Goal: Task Accomplishment & Management: Complete application form

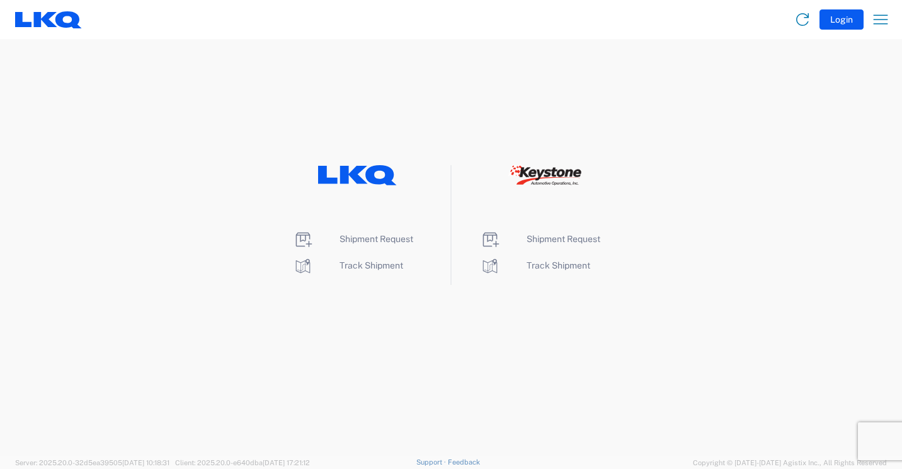
click at [148, 254] on div "Shipment Request Track Shipment Shipment Request Track Shipment" at bounding box center [451, 225] width 902 height 120
click at [363, 240] on span "Shipment Request" at bounding box center [376, 239] width 74 height 10
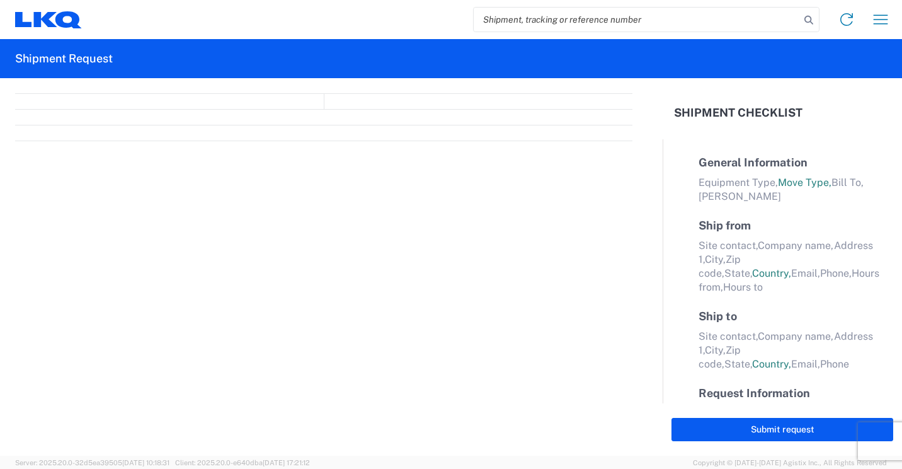
select select "FULL"
select select "LBS"
select select "IN"
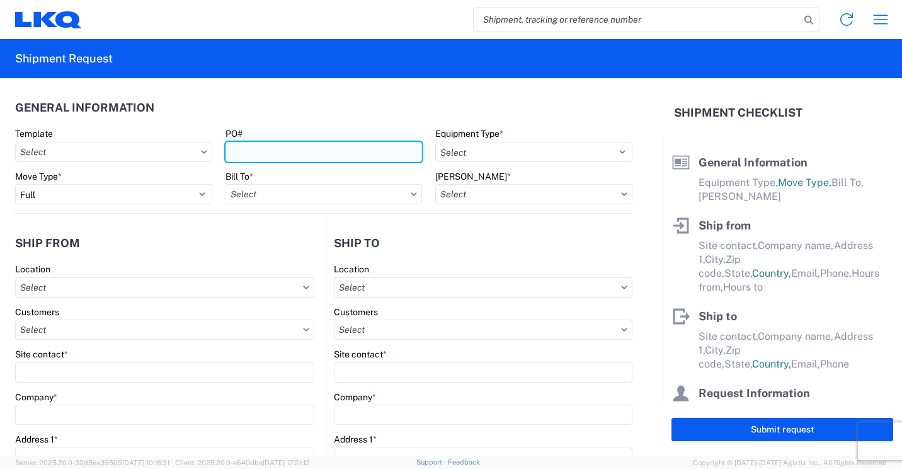
click at [350, 153] on input "PO#" at bounding box center [323, 152] width 197 height 20
type input "41882"
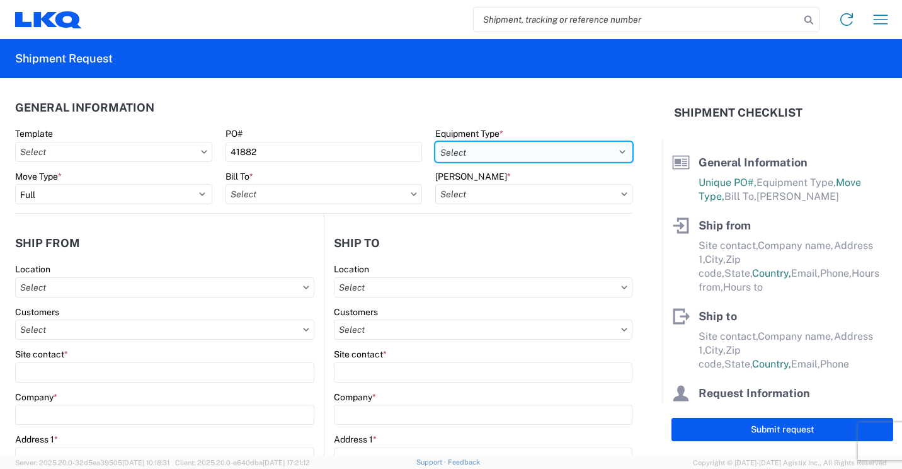
click at [543, 151] on select "Select 53’ Dry Van Flatbed Dropdeck (van) Lowboy (flatbed) Rail" at bounding box center [533, 152] width 197 height 20
select select "STDV"
click at [435, 142] on select "Select 53’ Dry Van Flatbed Dropdeck (van) Lowboy (flatbed) Rail" at bounding box center [533, 152] width 197 height 20
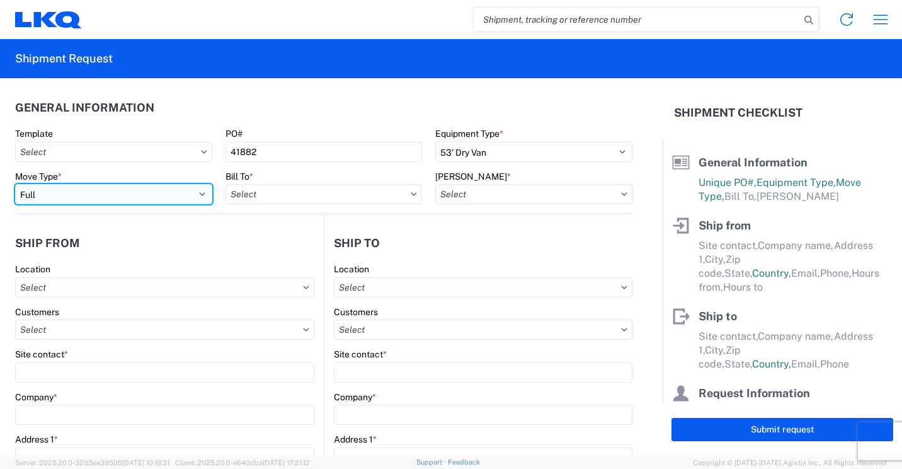
click at [197, 190] on select "Select Full Partial TL" at bounding box center [113, 194] width 197 height 20
select select "PARTIAL_TL"
click at [15, 184] on select "Select Full Partial TL" at bounding box center [113, 194] width 197 height 20
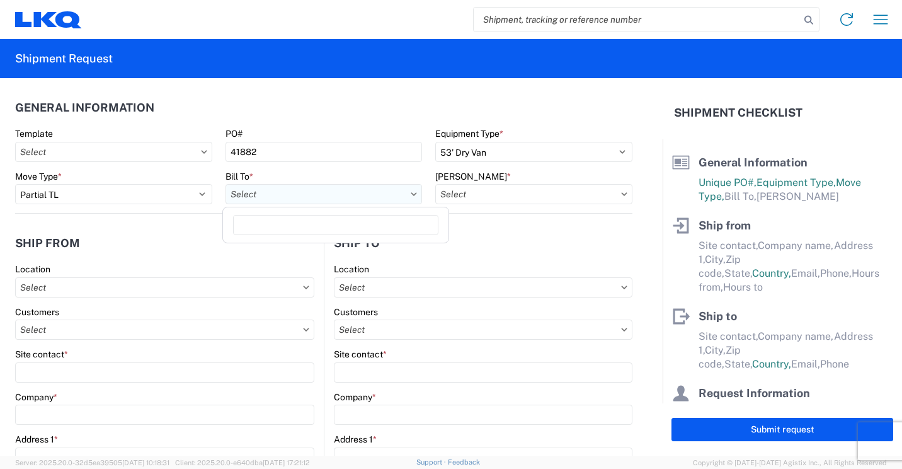
click at [266, 197] on input "text" at bounding box center [323, 194] width 197 height 20
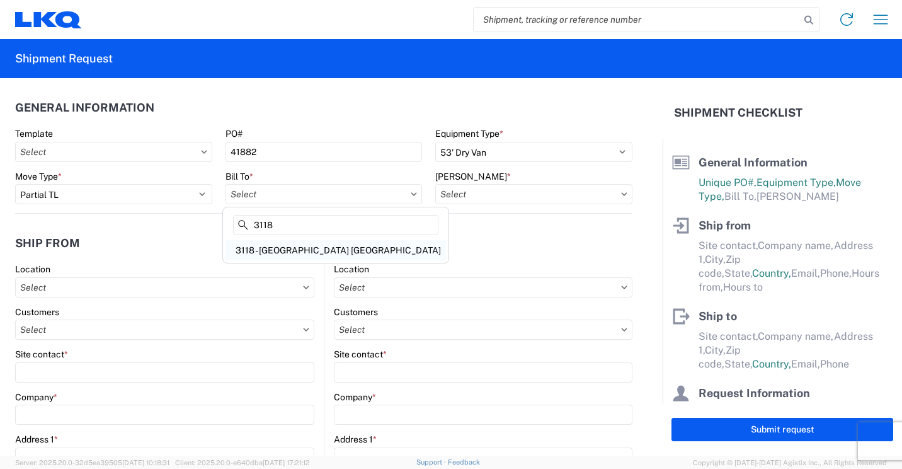
type input "3118"
click at [275, 247] on div "3118 - Brainerd MN" at bounding box center [335, 250] width 220 height 20
type input "3118 - Brainerd MN"
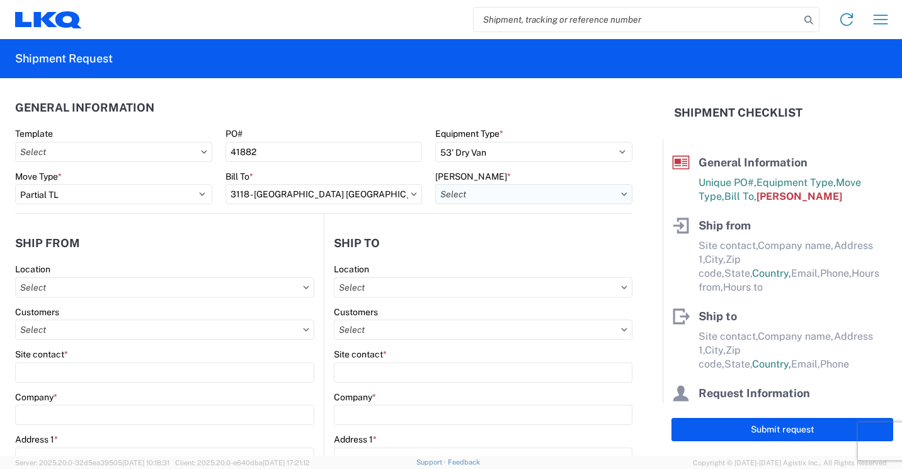
click at [521, 199] on input "text" at bounding box center [533, 194] width 197 height 20
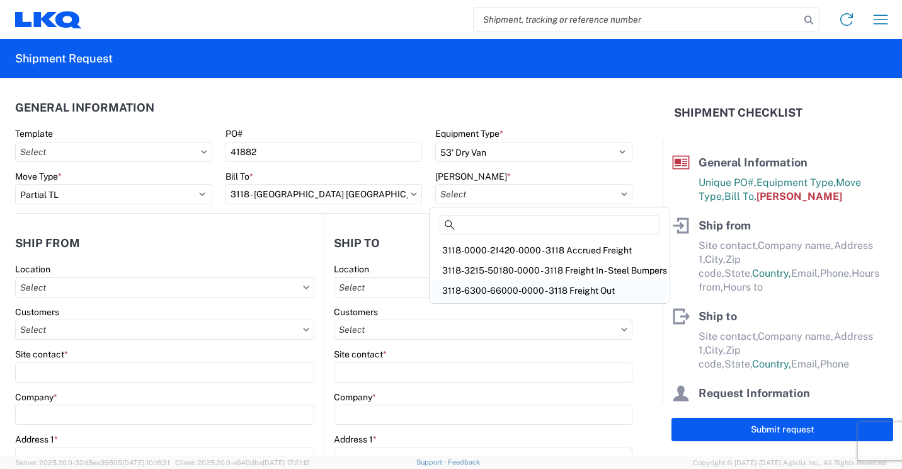
click at [530, 287] on div "3118-6300-66000-0000 - 3118 Freight Out" at bounding box center [549, 290] width 235 height 20
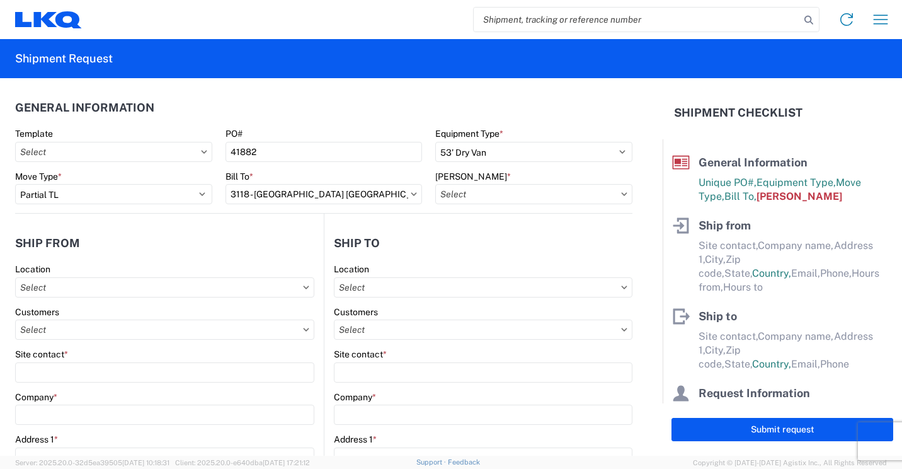
type input "3118-6300-66000-0000 - 3118 Freight Out"
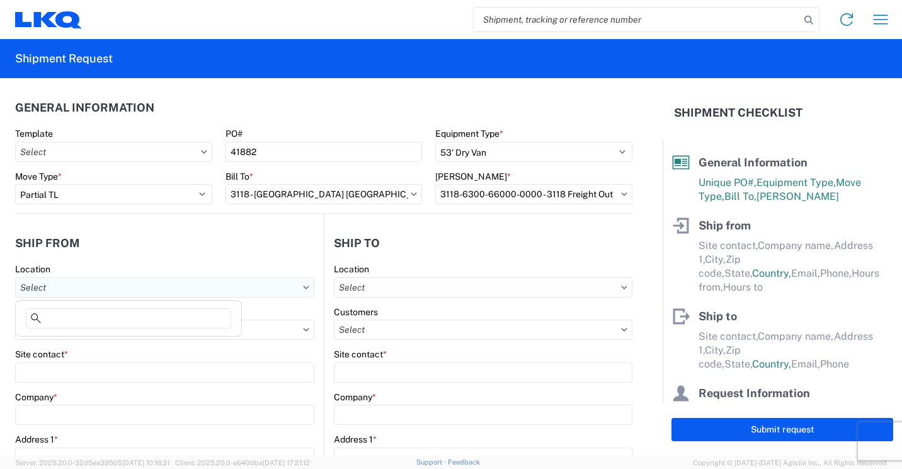
click at [159, 284] on input "text" at bounding box center [164, 287] width 299 height 20
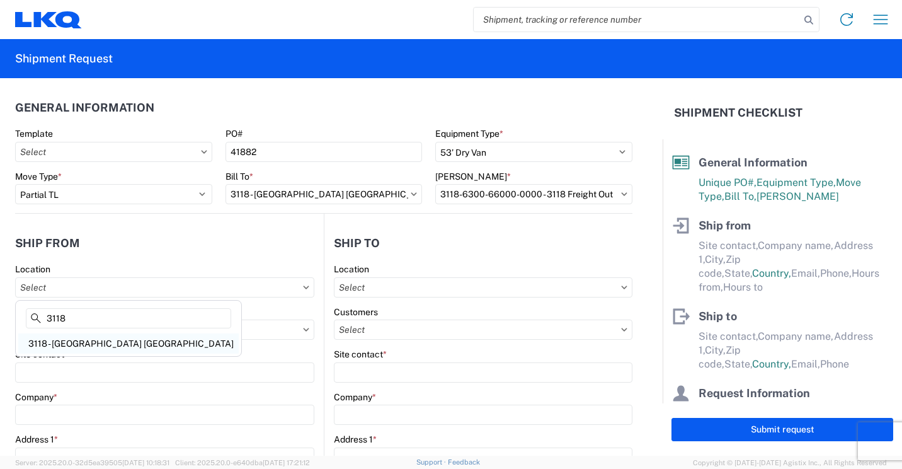
type input "3118"
click at [76, 338] on div "3118 - Brainerd MN" at bounding box center [128, 343] width 220 height 20
type input "3118 - Brainerd MN"
type input "LKQ Corporation"
type input "2110 South10TH Street"
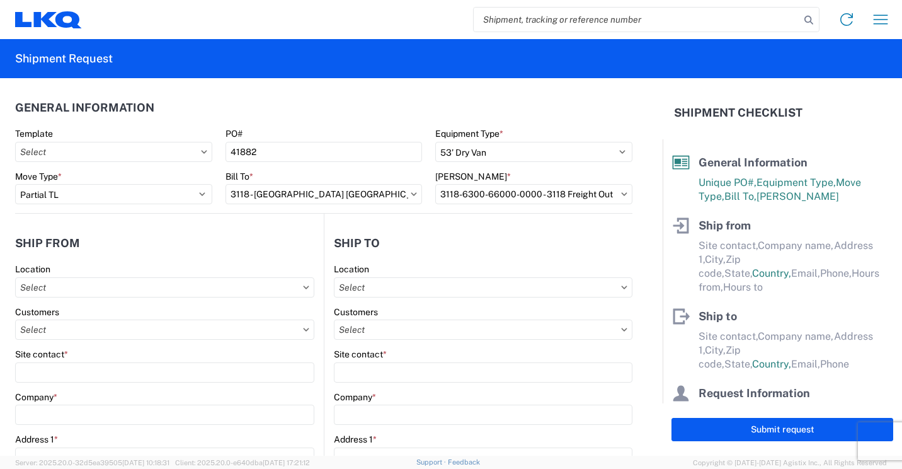
type input "Brainerd"
type input "56401"
select select "MN"
select select "US"
type input "07:00"
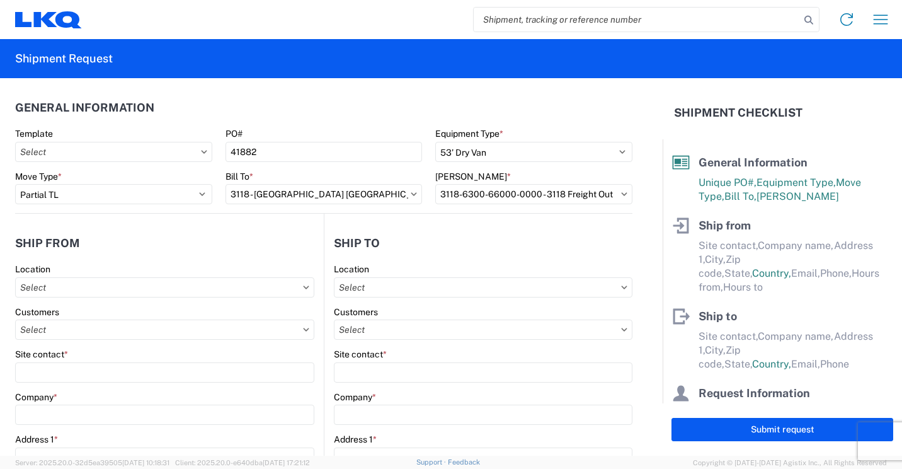
type input "16:30"
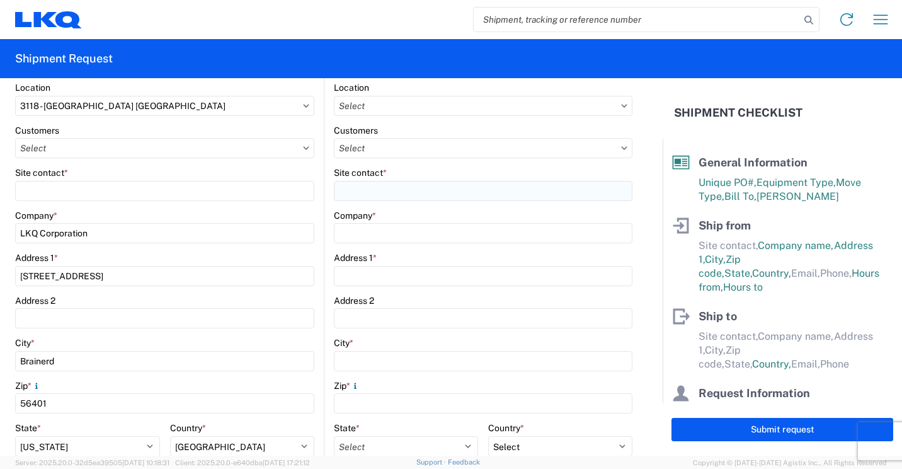
scroll to position [189, 0]
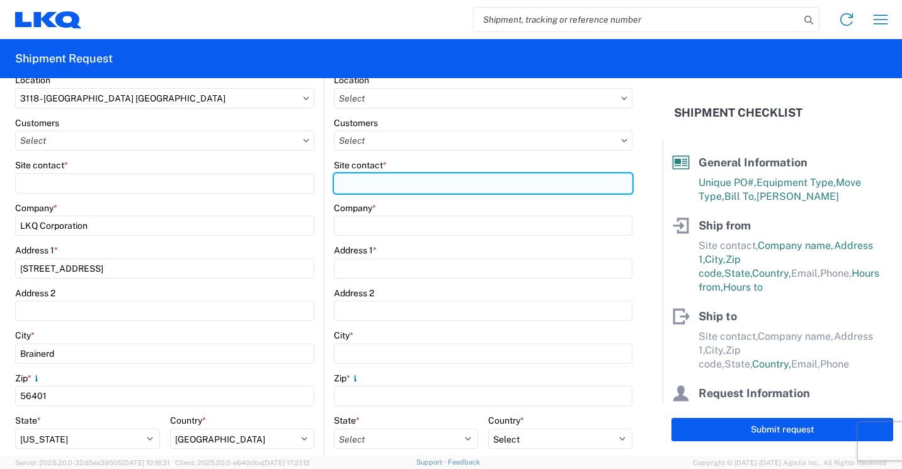
click at [498, 183] on input "Site contact *" at bounding box center [483, 183] width 299 height 20
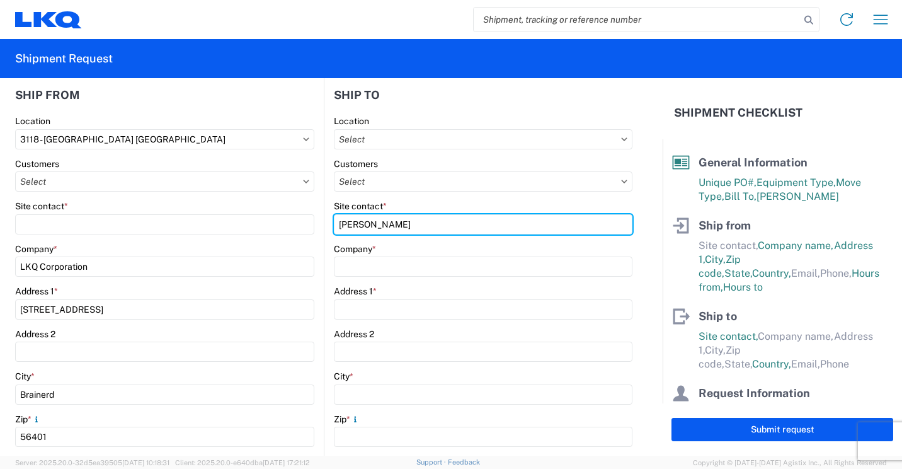
scroll to position [126, 0]
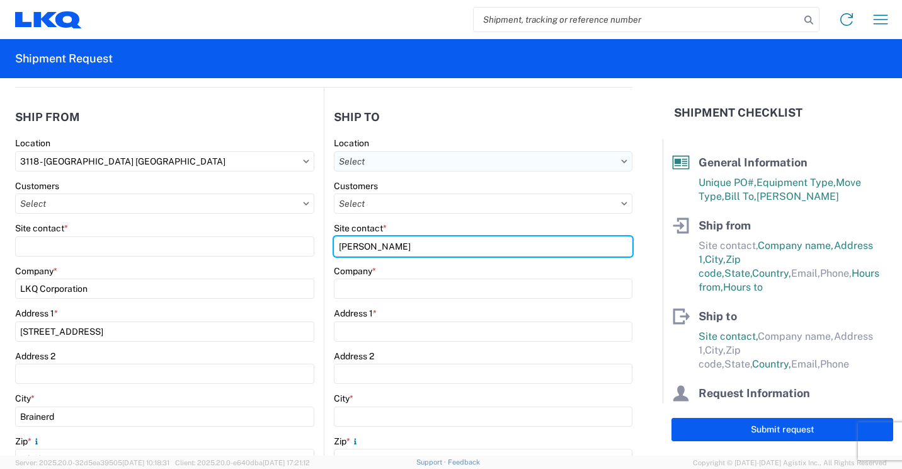
type input "Daniel Henderson"
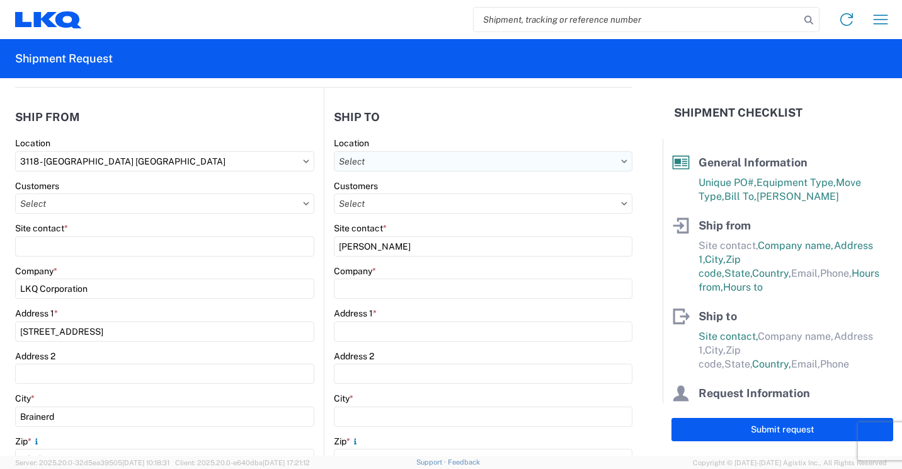
click at [527, 166] on input "text" at bounding box center [483, 161] width 299 height 20
type input "3130"
click at [380, 214] on div "3130 - Charlotte NC" at bounding box center [443, 217] width 220 height 20
type input "3130 - Charlotte NC"
type input "LKQ Corporation"
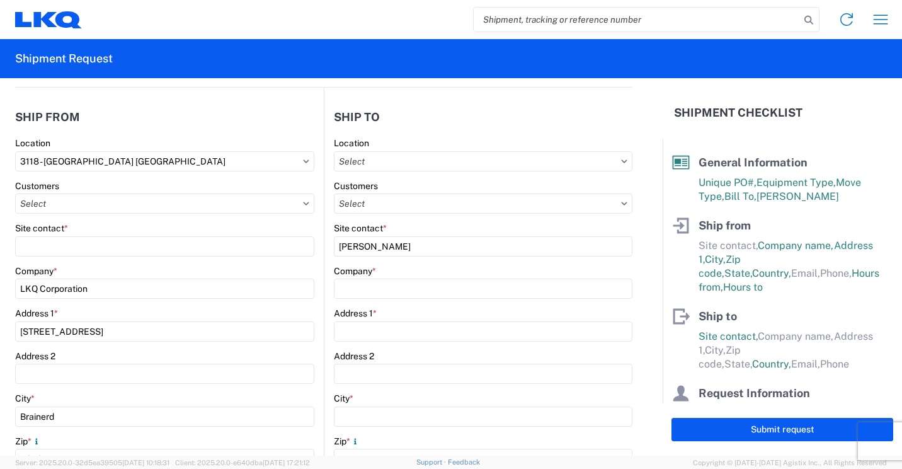
type input "1706 Queen City Drive"
type input "Charlotte"
type input "28208"
select select "US"
type input "704-371-6942"
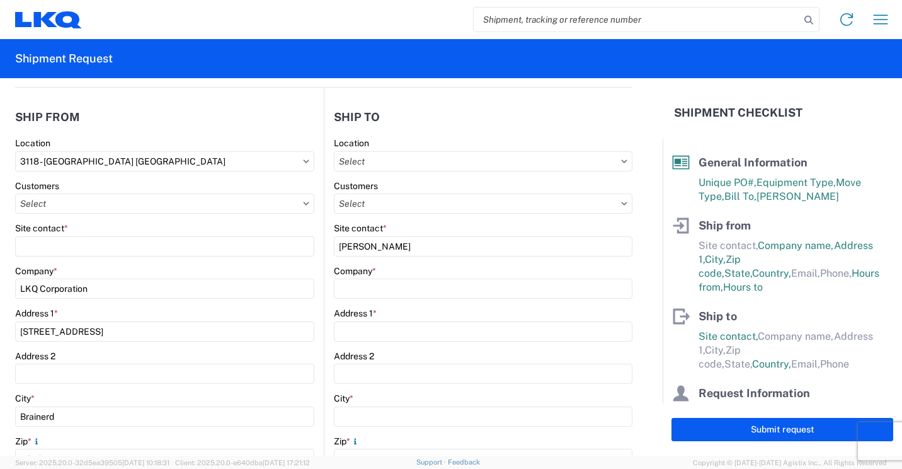
type input "07:00"
type input "17:00"
select select
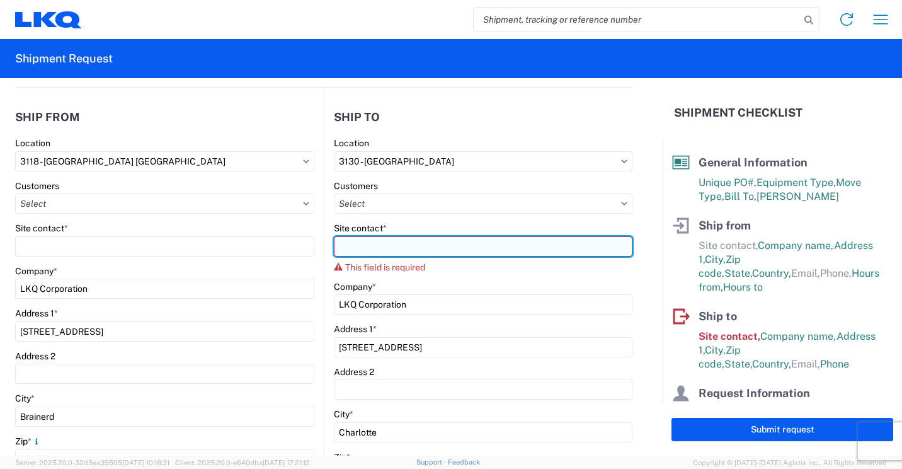
click at [489, 245] on input "Site contact *" at bounding box center [483, 246] width 299 height 20
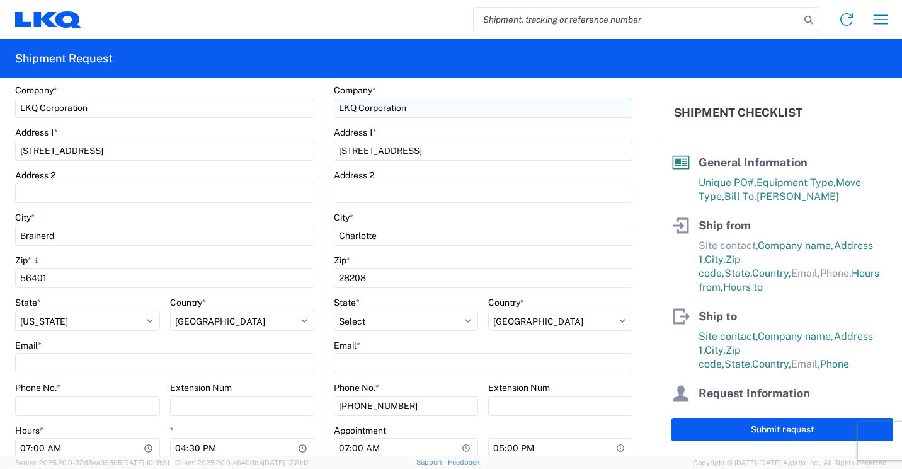
scroll to position [315, 0]
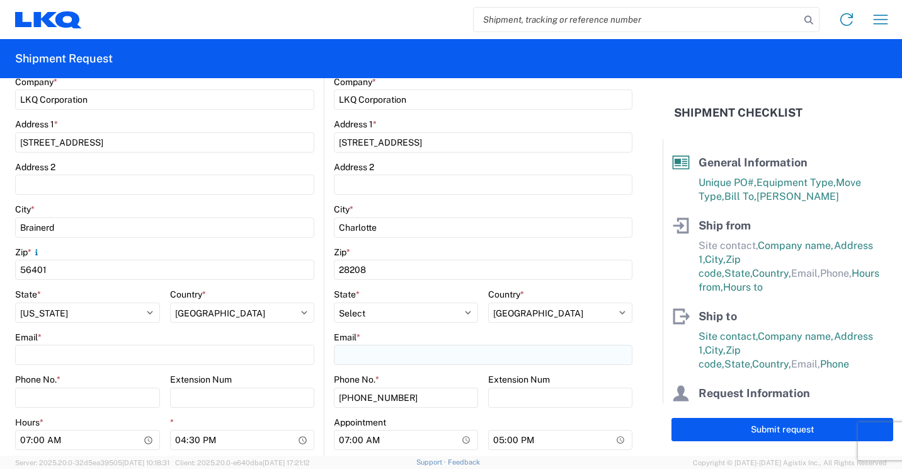
type input "Daniel Henderson"
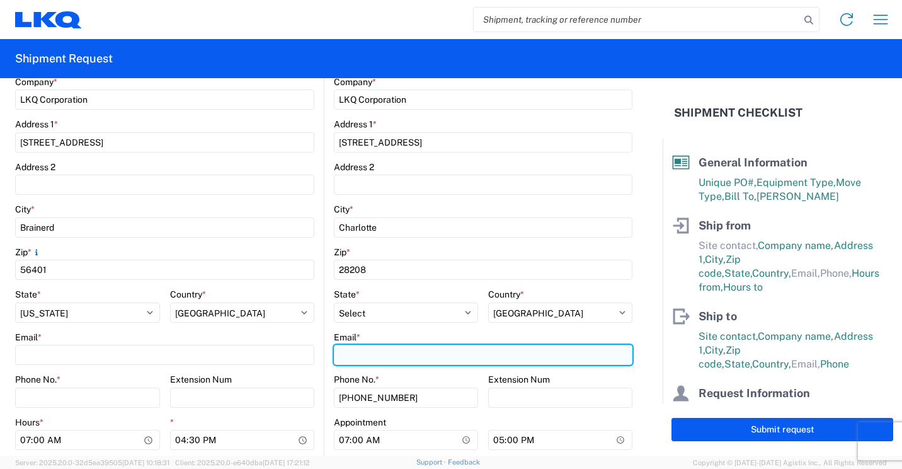
click at [418, 354] on input "Email *" at bounding box center [483, 354] width 299 height 20
type input "dmhenderson@lkqcorp.com"
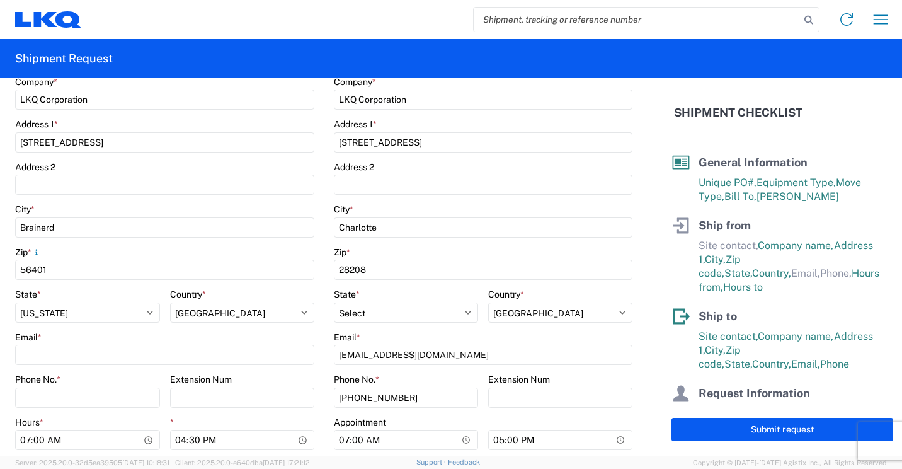
click at [640, 348] on form "General Information Template PO# 41882 Equipment Type * Select 53’ Dry Van Flat…" at bounding box center [331, 266] width 663 height 377
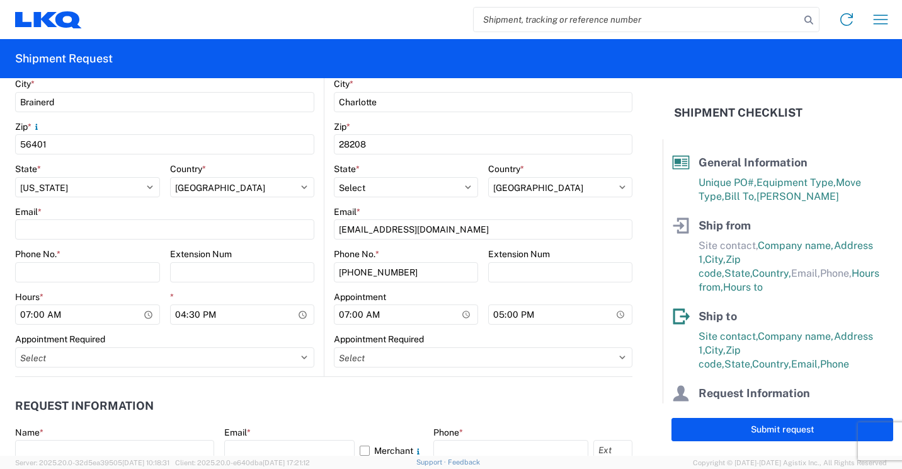
scroll to position [441, 0]
click at [493, 315] on input "17:00" at bounding box center [560, 314] width 144 height 20
type input "15:30"
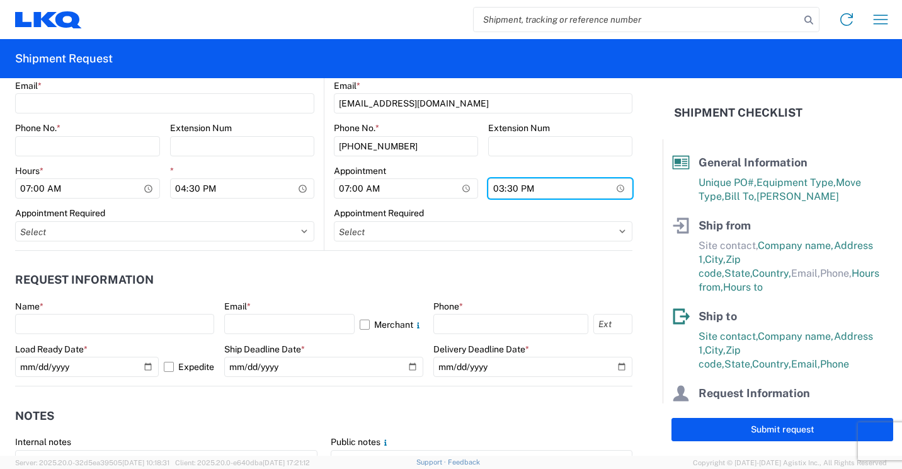
scroll to position [567, 0]
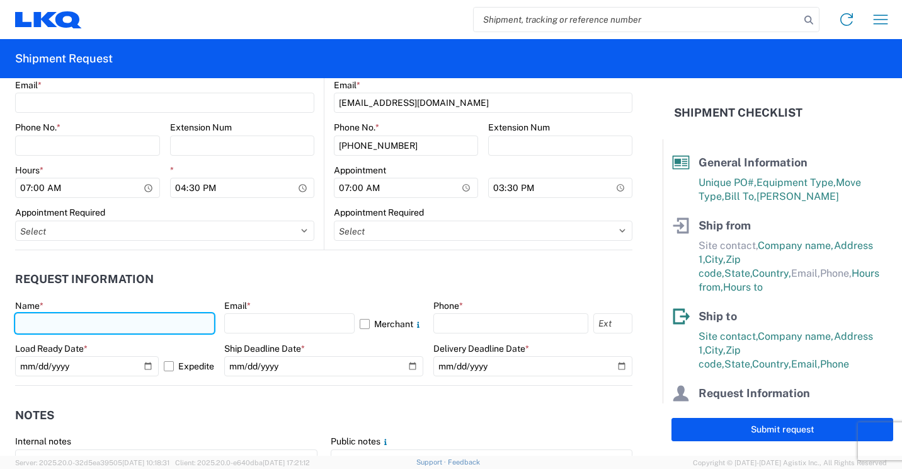
click at [175, 326] on input "text" at bounding box center [114, 323] width 199 height 20
type input "Mark Tabor"
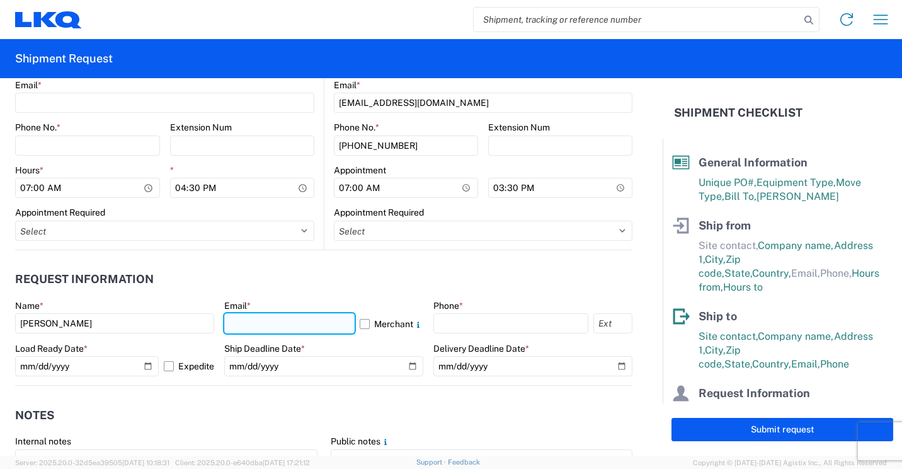
click at [333, 331] on input "text" at bounding box center [289, 323] width 130 height 20
type input "mrtabor@lkqcorp.com"
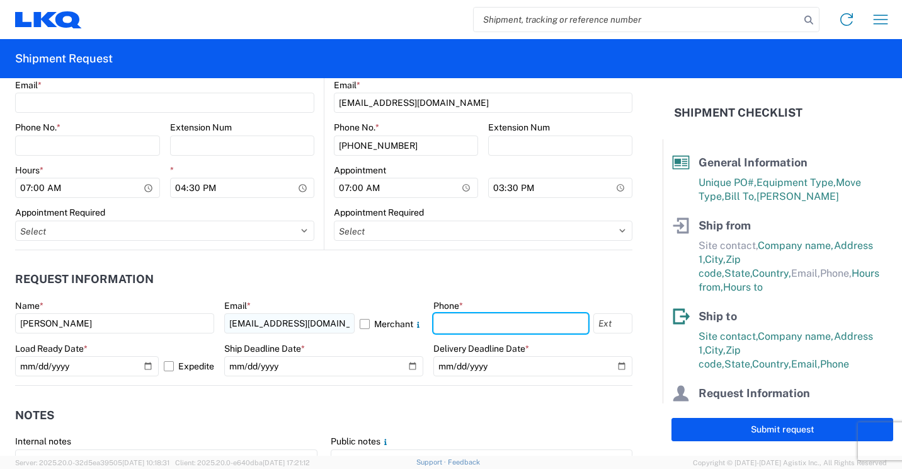
type input "2182973820"
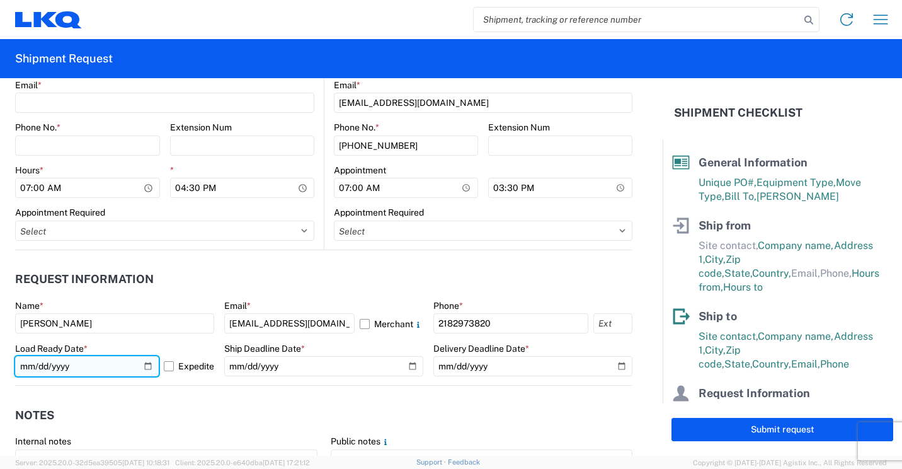
click at [142, 367] on input "2025-10-10" at bounding box center [87, 366] width 144 height 20
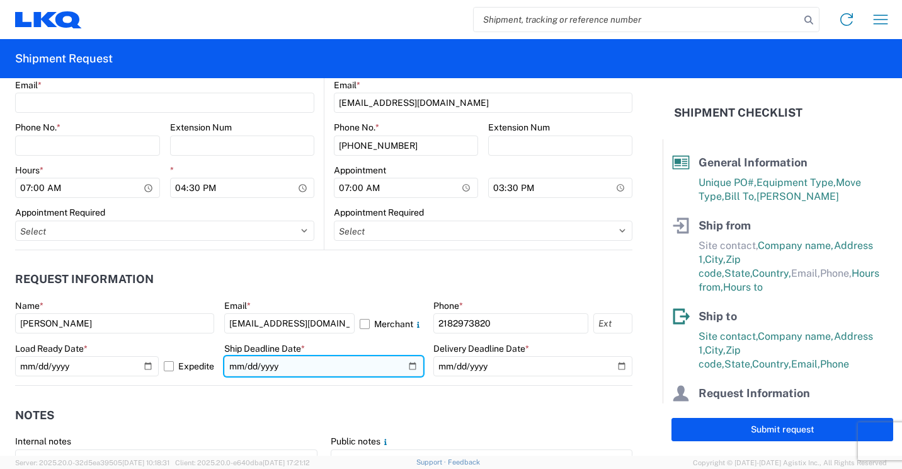
click at [402, 367] on input "date" at bounding box center [323, 366] width 199 height 20
type input "2025-10-14"
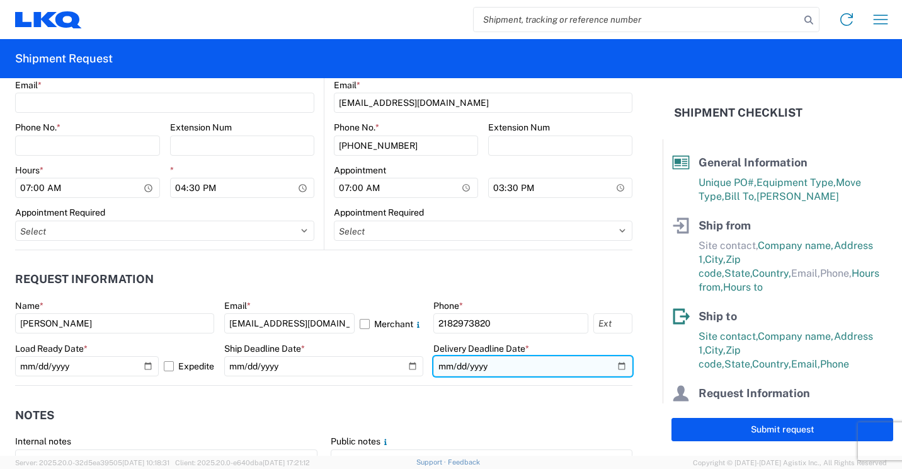
click at [610, 366] on input "date" at bounding box center [532, 366] width 199 height 20
type input "2025-10-20"
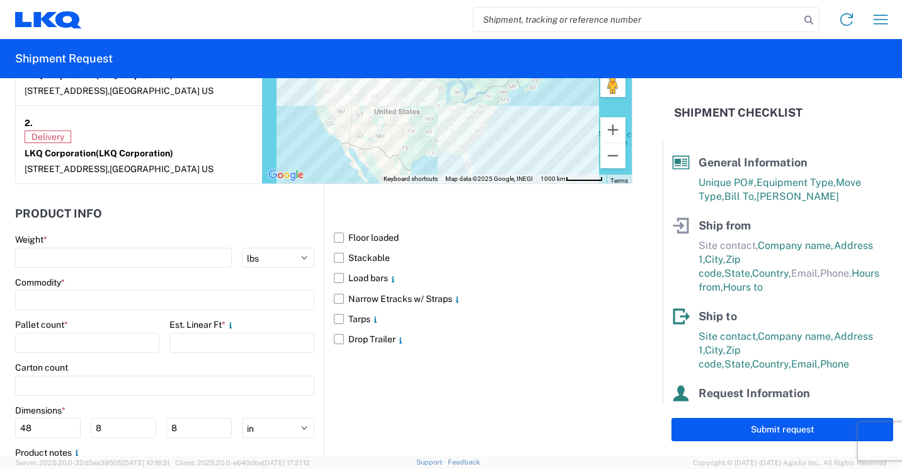
scroll to position [1134, 0]
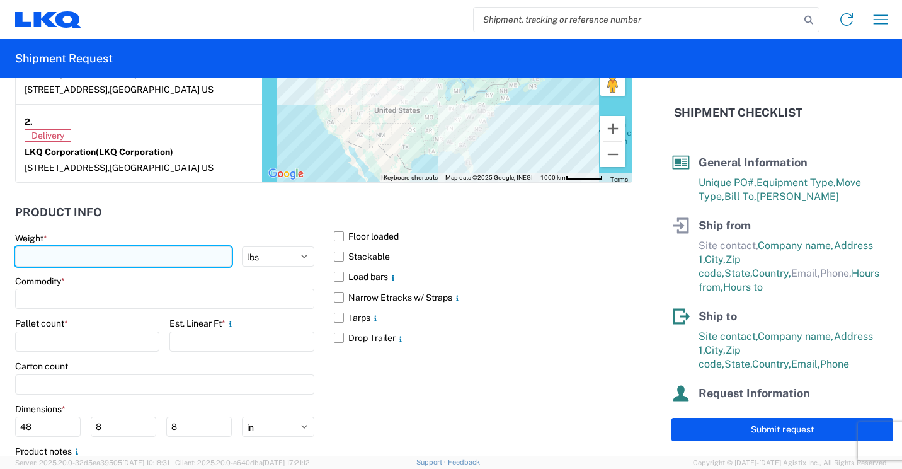
click at [132, 261] on input "number" at bounding box center [123, 256] width 217 height 20
type input "8818"
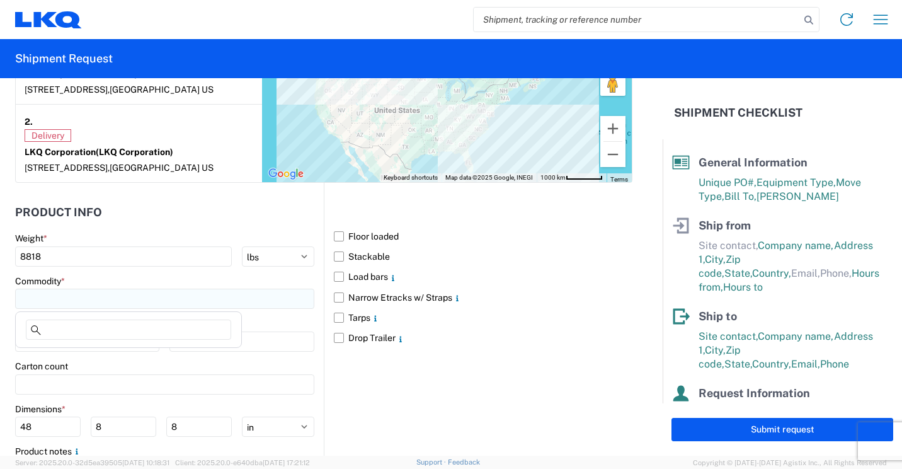
click at [178, 294] on input at bounding box center [164, 298] width 299 height 20
type input "b"
click at [54, 354] on div "Bumpers" at bounding box center [128, 354] width 220 height 20
type input "Bumpers"
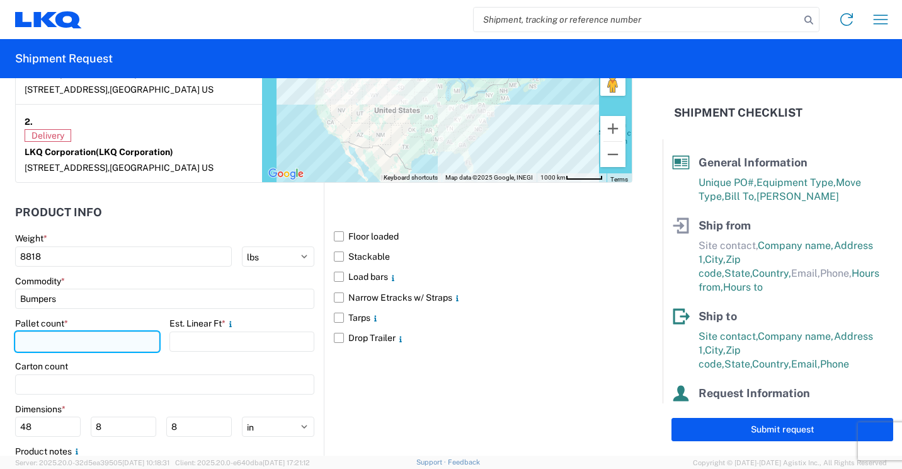
click at [76, 336] on input "number" at bounding box center [87, 341] width 144 height 20
type input "8"
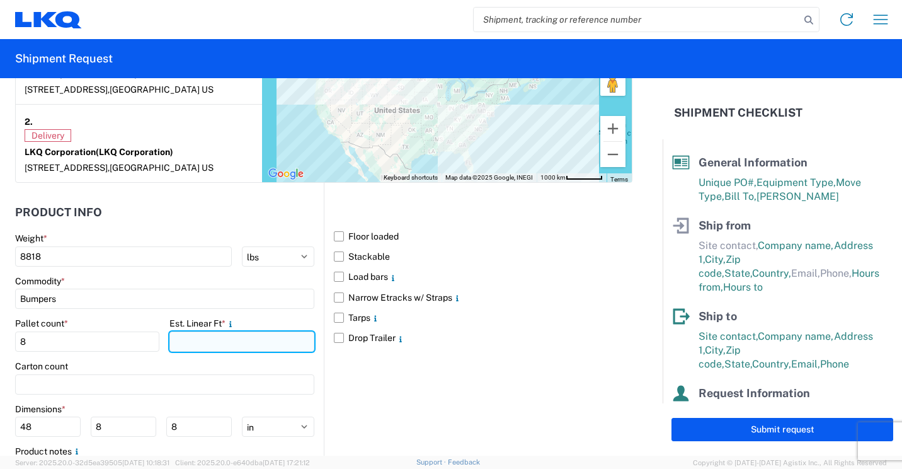
click at [198, 342] on input "number" at bounding box center [241, 341] width 144 height 20
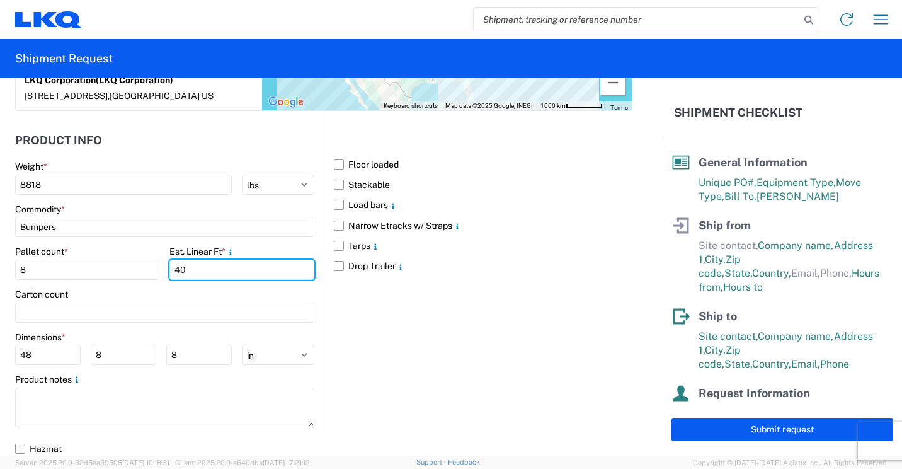
scroll to position [1209, 0]
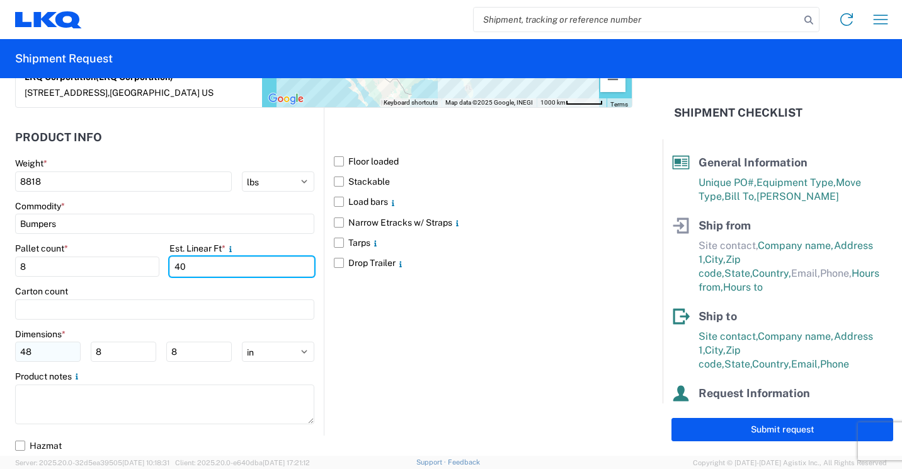
type input "40"
click at [74, 351] on input "48" at bounding box center [47, 351] width 65 height 20
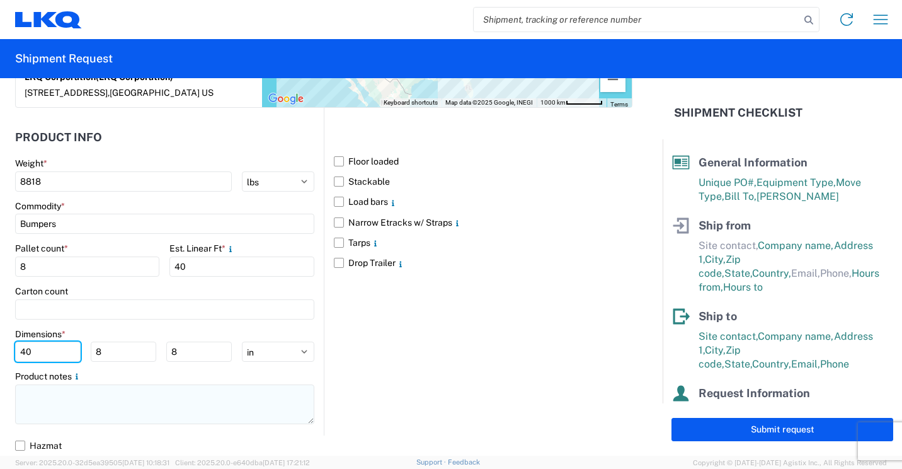
type input "40"
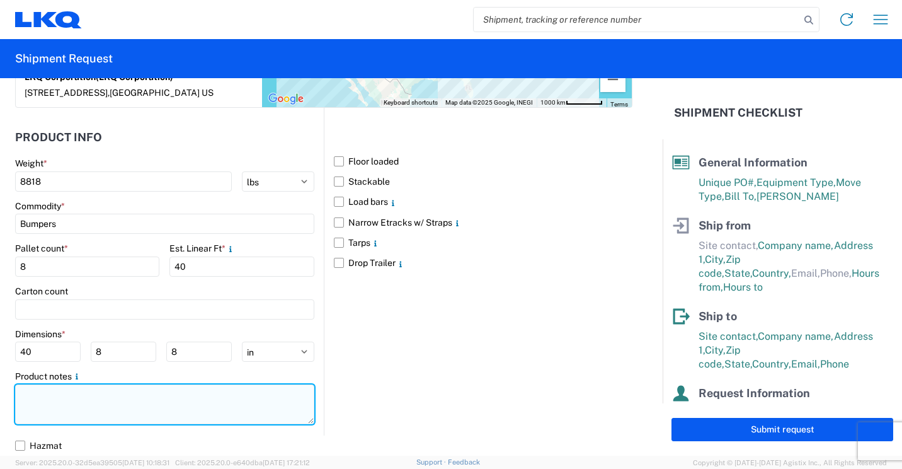
click at [88, 392] on textarea at bounding box center [164, 404] width 299 height 40
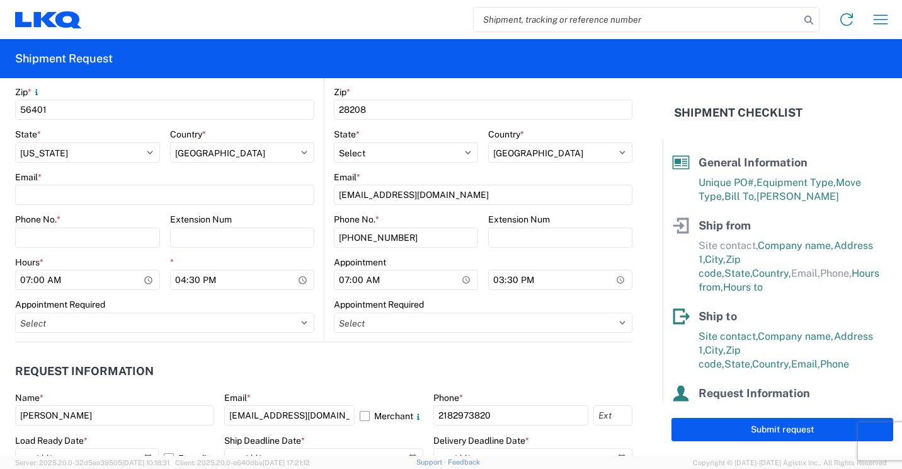
scroll to position [453, 0]
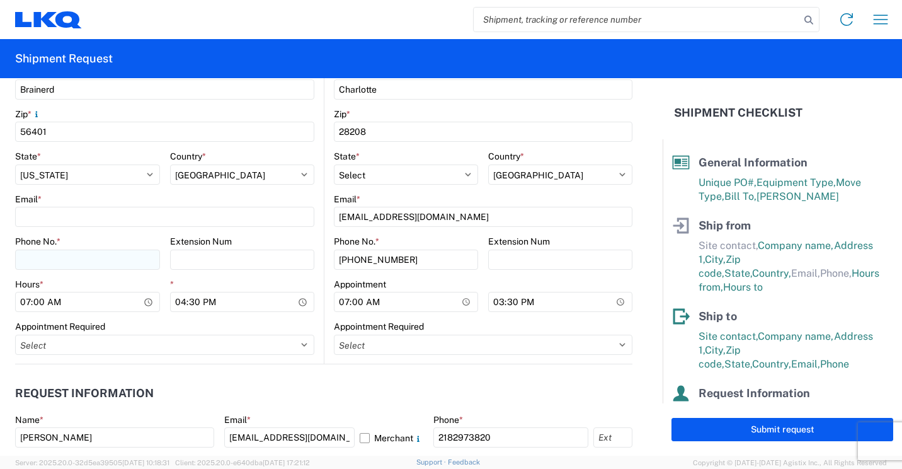
type textarea "8 Large wood racks need 40 feet"
click at [76, 264] on input "Phone No. *" at bounding box center [87, 259] width 145 height 20
type input "218-297-3820"
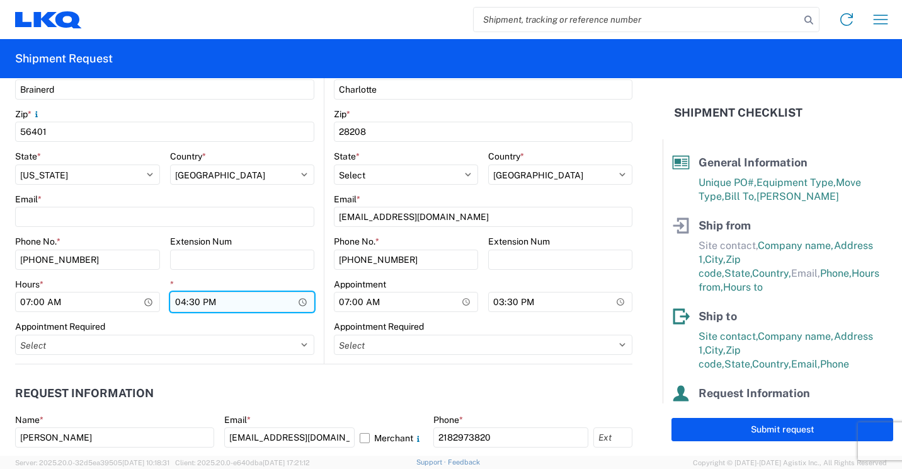
click at [179, 302] on input "16:30" at bounding box center [242, 302] width 145 height 20
type input "13:30"
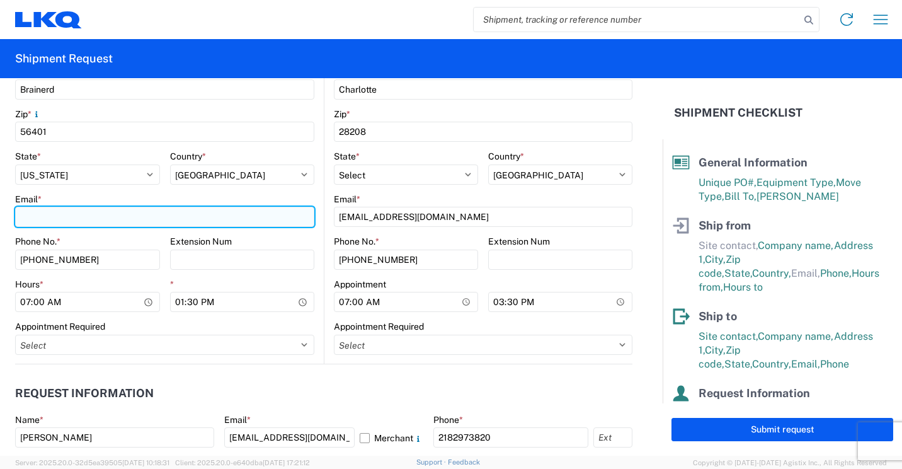
click at [182, 221] on input "Email *" at bounding box center [164, 217] width 299 height 20
type input "mrtabor@lkqcorp.com"
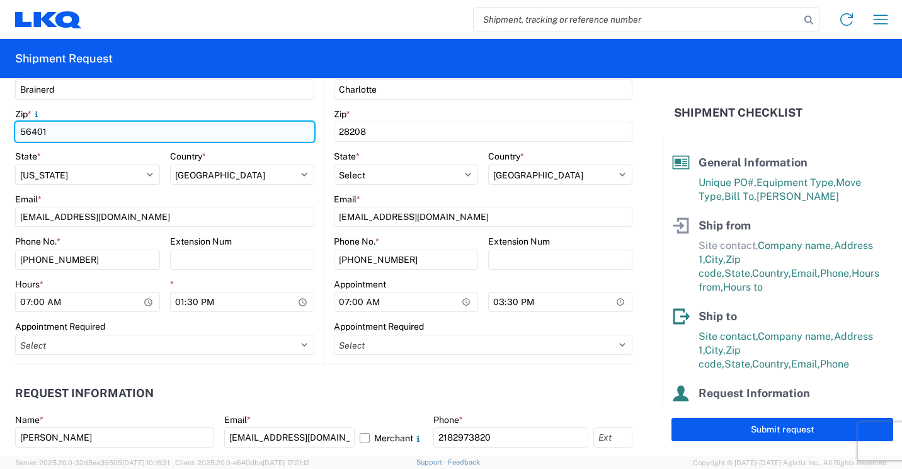
click at [256, 125] on input "56401" at bounding box center [164, 132] width 299 height 20
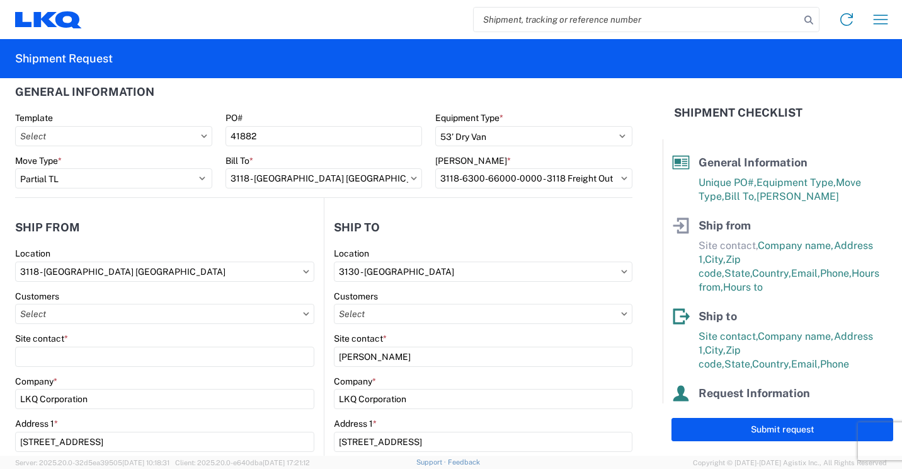
scroll to position [0, 0]
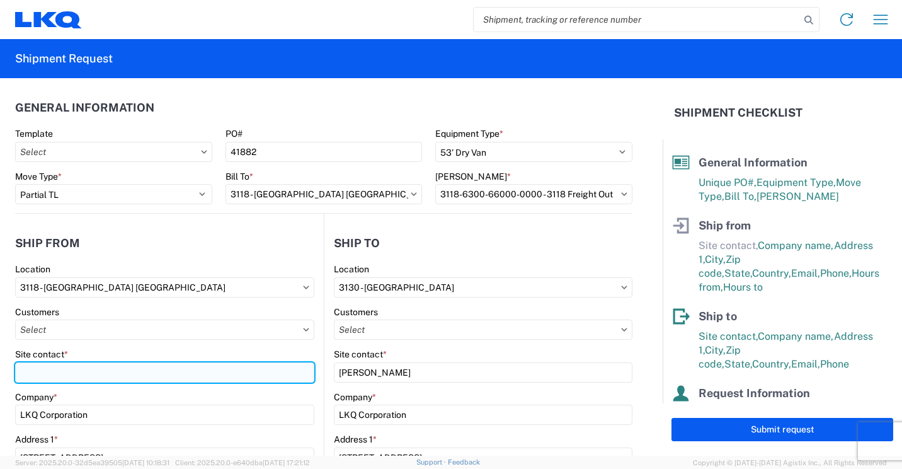
click at [128, 371] on input "Site contact *" at bounding box center [164, 372] width 299 height 20
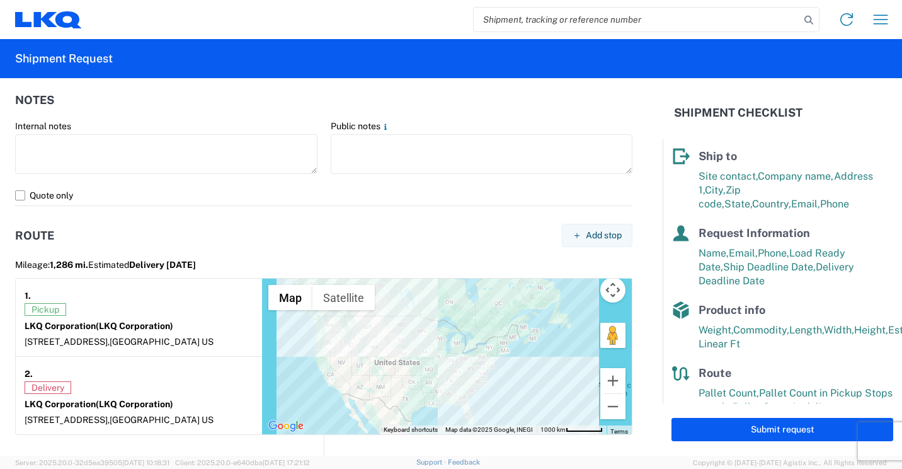
scroll to position [184, 0]
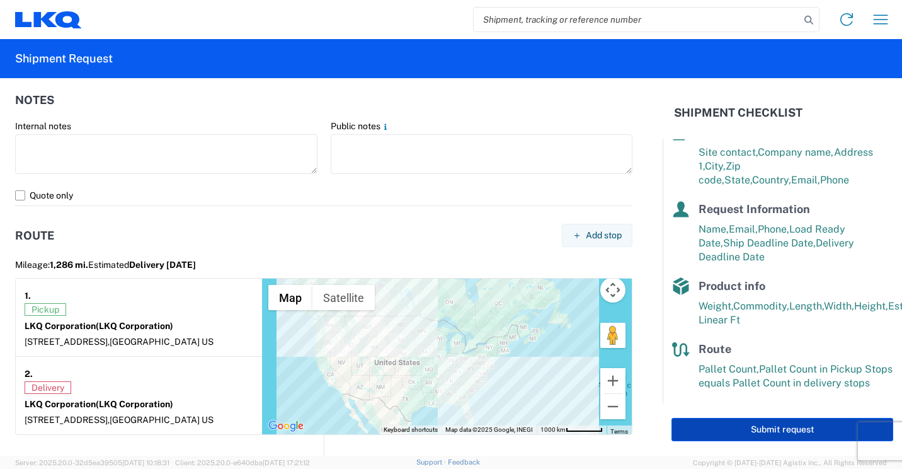
type input "Mark Tabor"
click at [752, 428] on button "Submit request" at bounding box center [782, 429] width 222 height 23
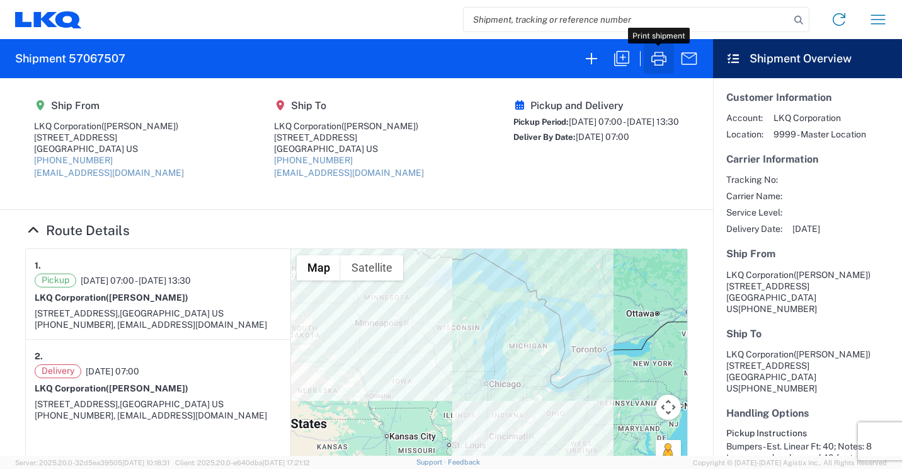
click at [661, 56] on icon "button" at bounding box center [658, 59] width 15 height 14
